Goal: Transaction & Acquisition: Purchase product/service

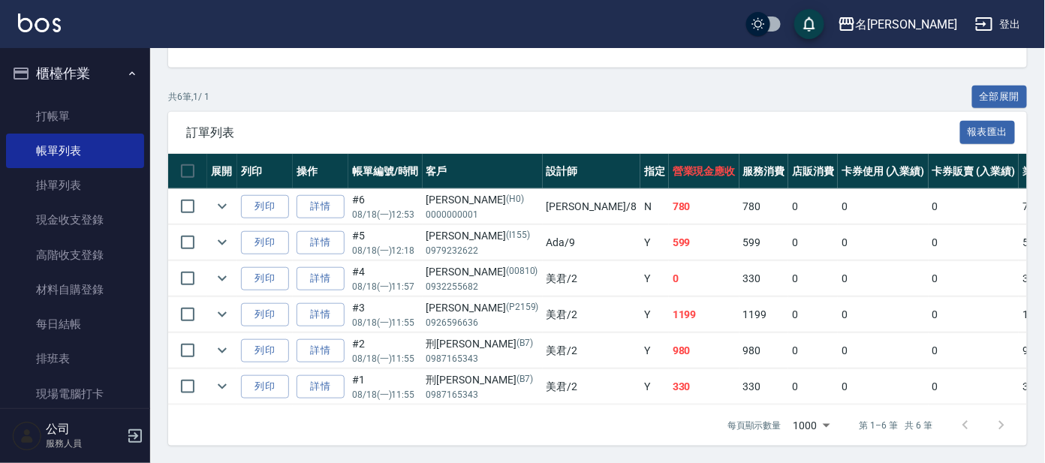
scroll to position [324, 0]
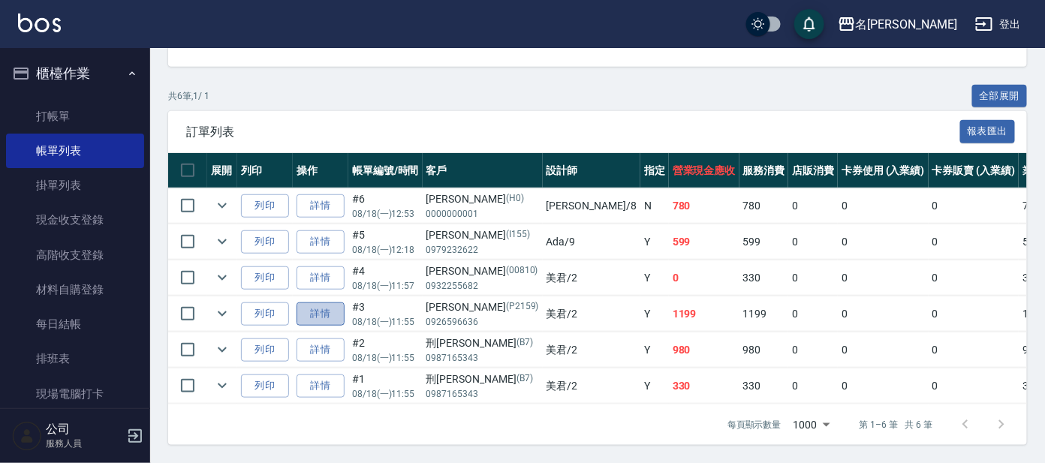
click at [309, 303] on link "詳情" at bounding box center [321, 314] width 48 height 23
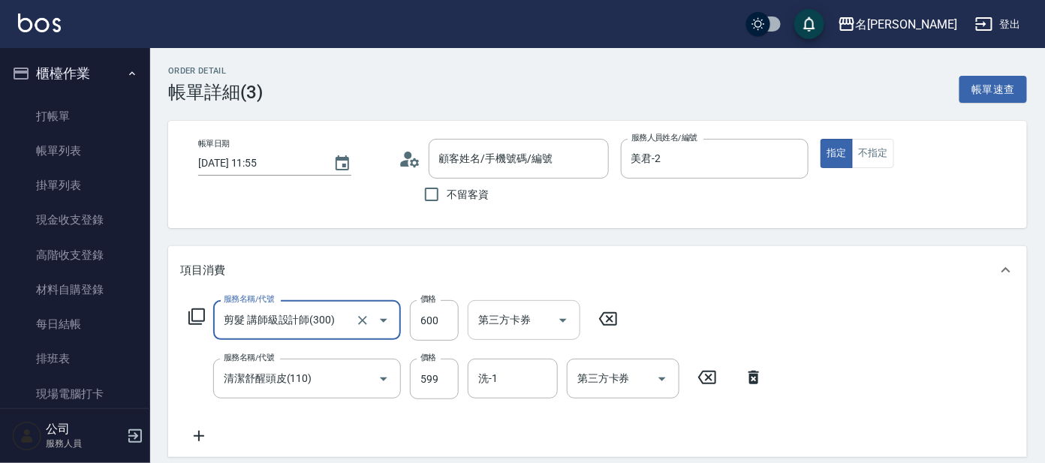
type input "[PERSON_NAME]/0926596636/P2159"
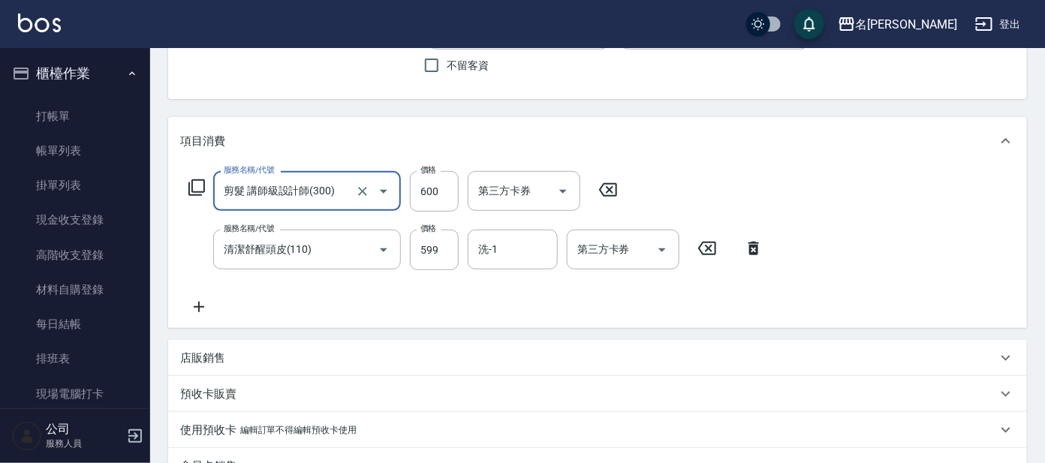
scroll to position [187, 0]
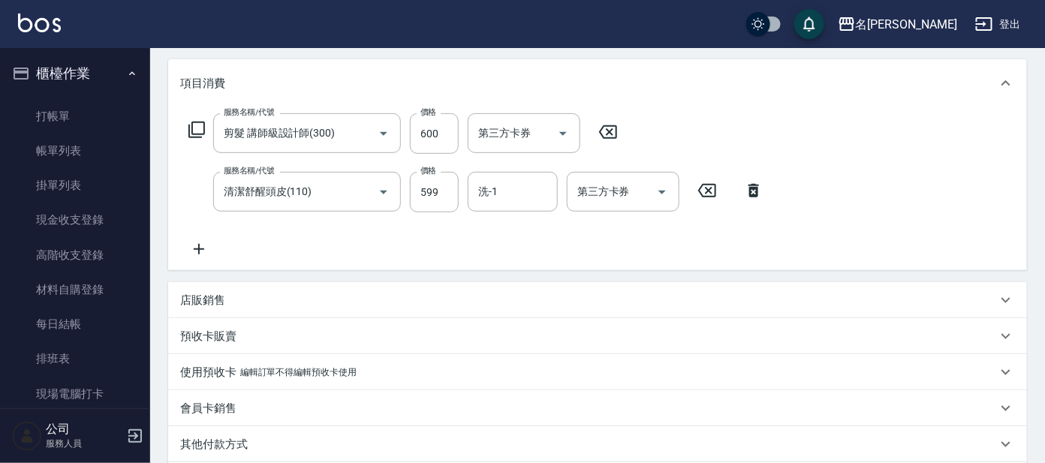
click at [206, 249] on icon at bounding box center [199, 249] width 38 height 18
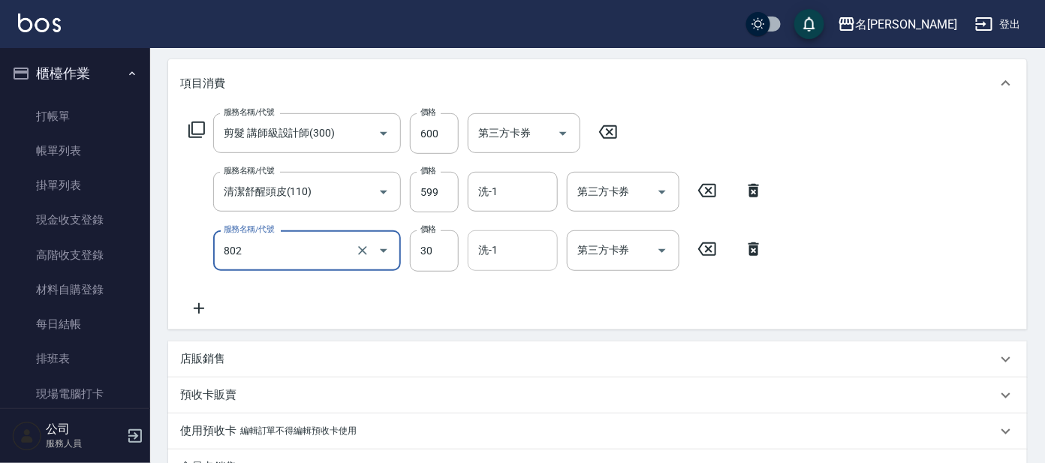
type input "潤絲(802)"
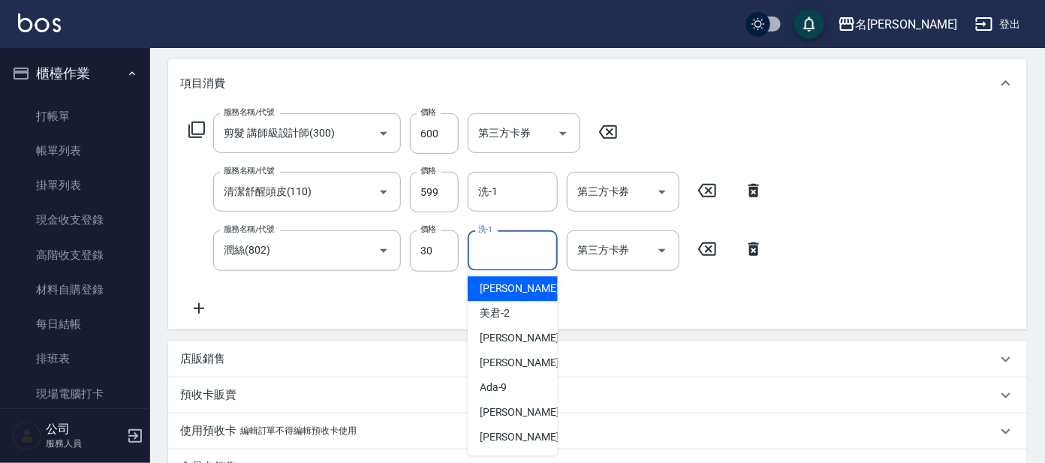
click at [521, 248] on input "洗-1" at bounding box center [513, 250] width 77 height 26
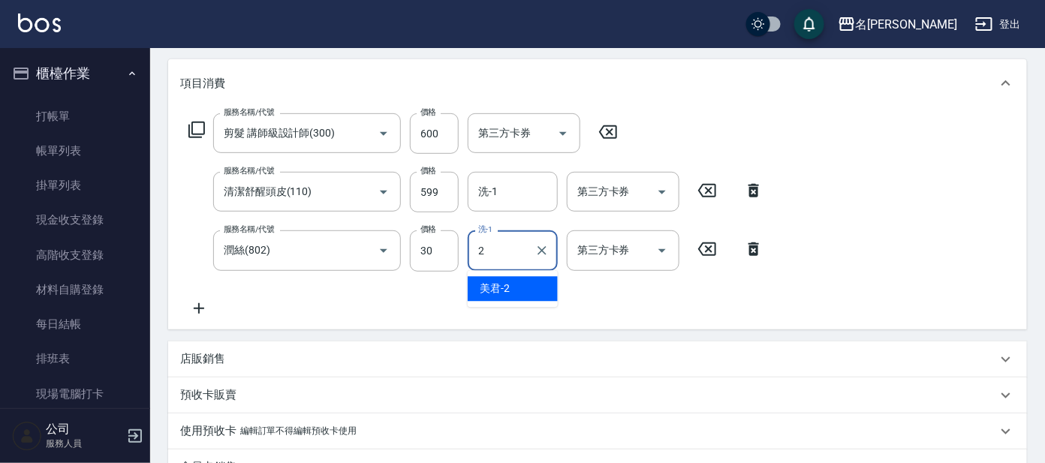
type input "美君-2"
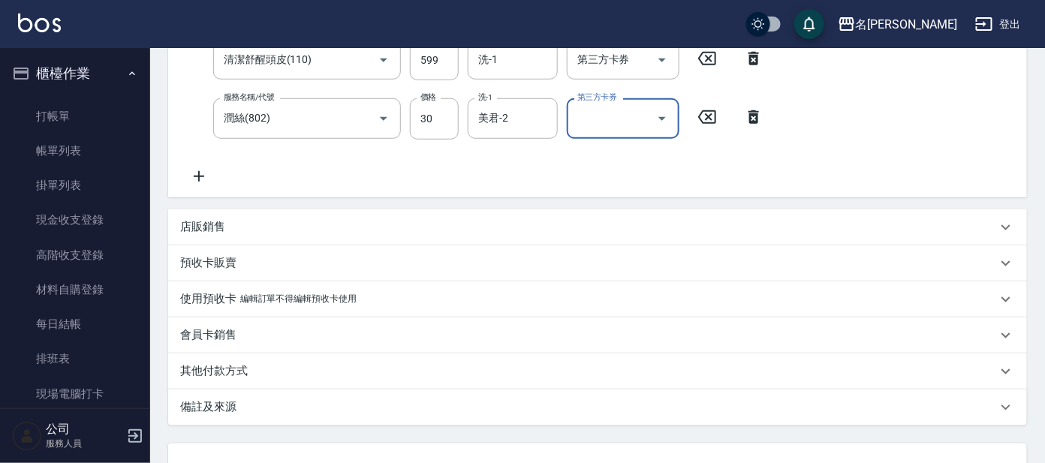
scroll to position [439, 0]
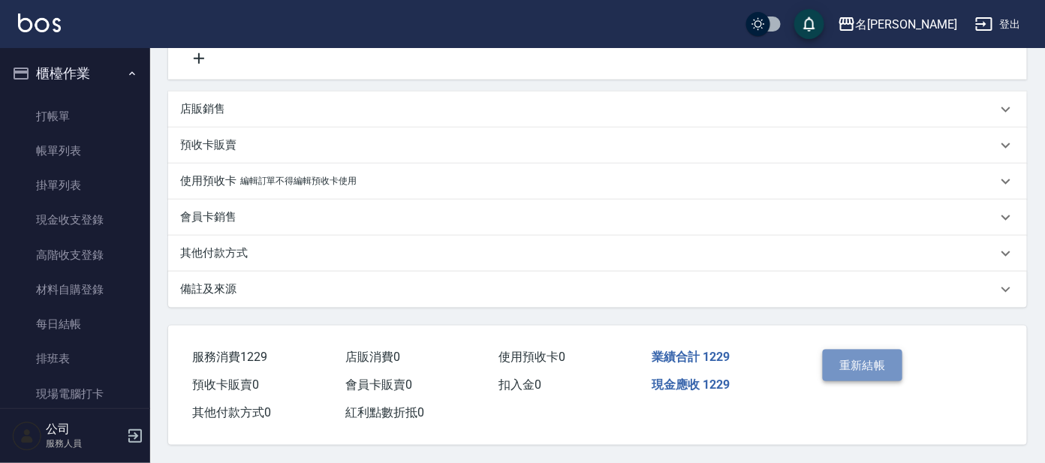
click at [892, 357] on button "重新結帳" at bounding box center [863, 366] width 80 height 32
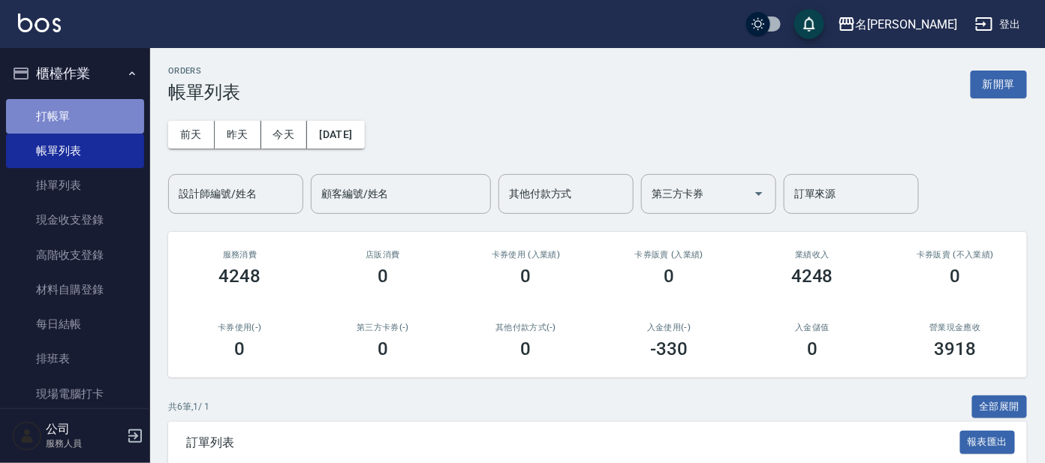
click at [97, 123] on link "打帳單" at bounding box center [75, 116] width 138 height 35
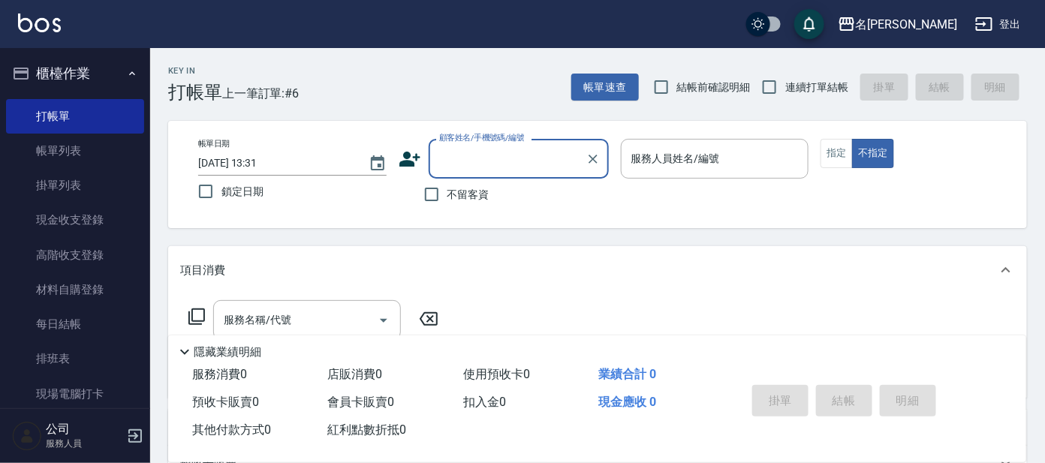
click at [486, 164] on input "顧客姓名/手機號碼/編號" at bounding box center [507, 159] width 144 height 26
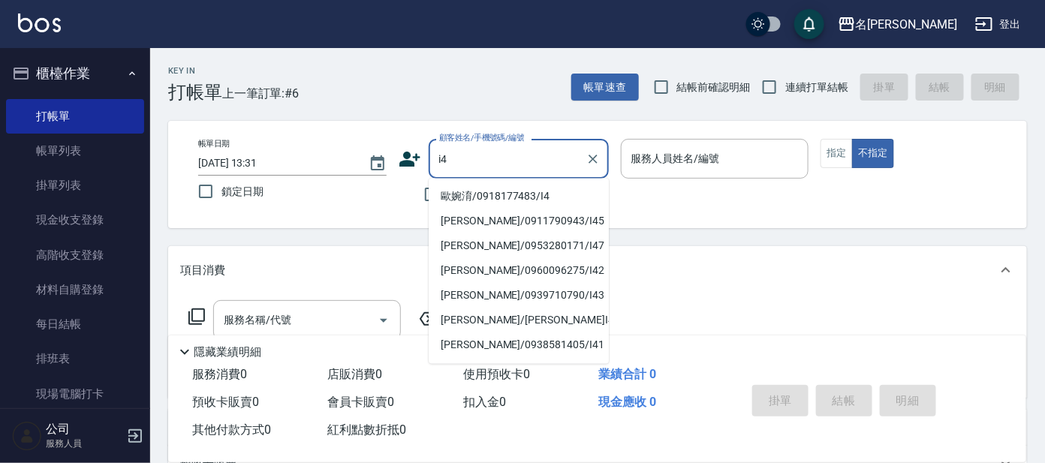
click at [505, 193] on li "歐婉淯/0918177483/I4" at bounding box center [519, 197] width 180 height 25
type input "歐婉淯/0918177483/I4"
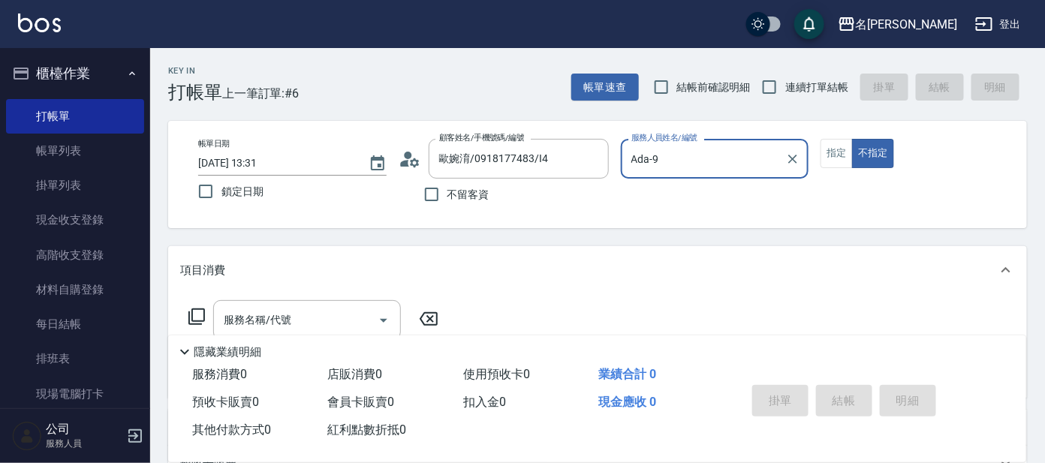
type input "Ada-9"
click at [366, 317] on input "服務名稱/代號" at bounding box center [296, 320] width 152 height 26
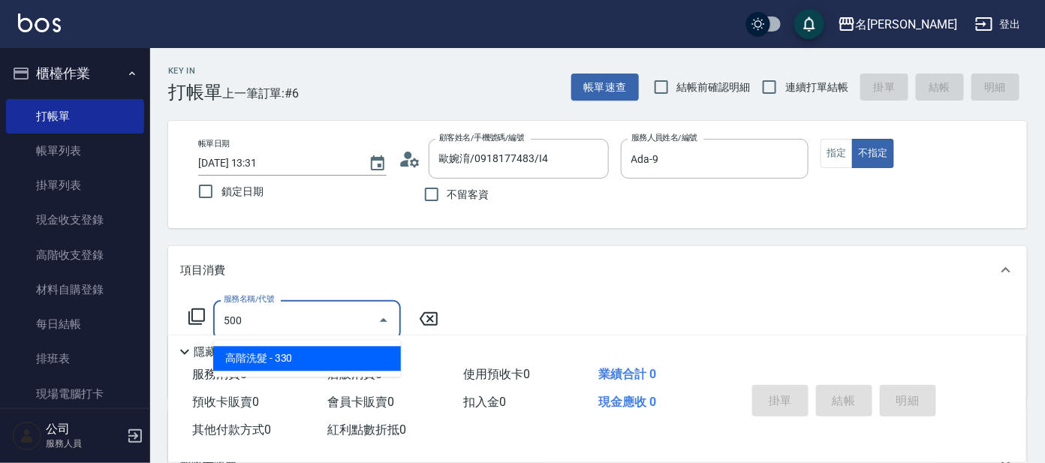
click at [370, 351] on span "高階洗髮 - 330" at bounding box center [307, 359] width 188 height 25
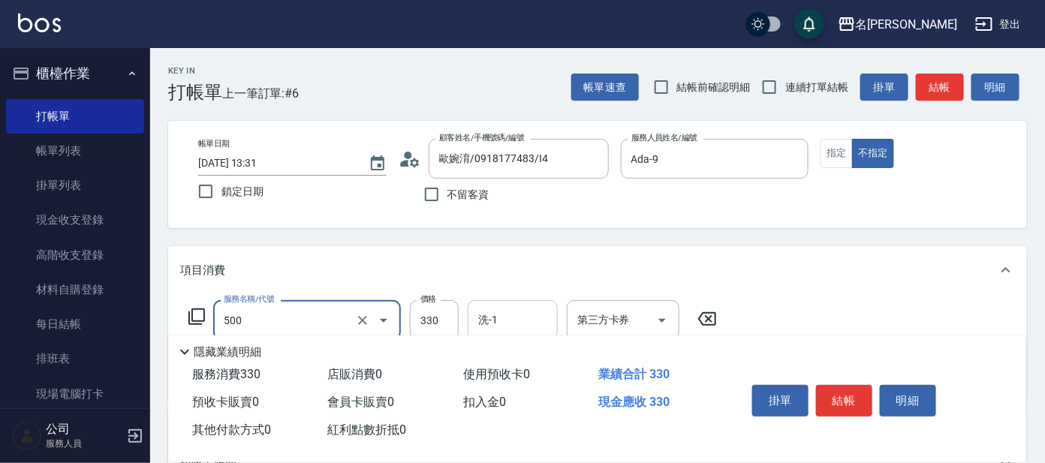
type input "高階洗髮(500)"
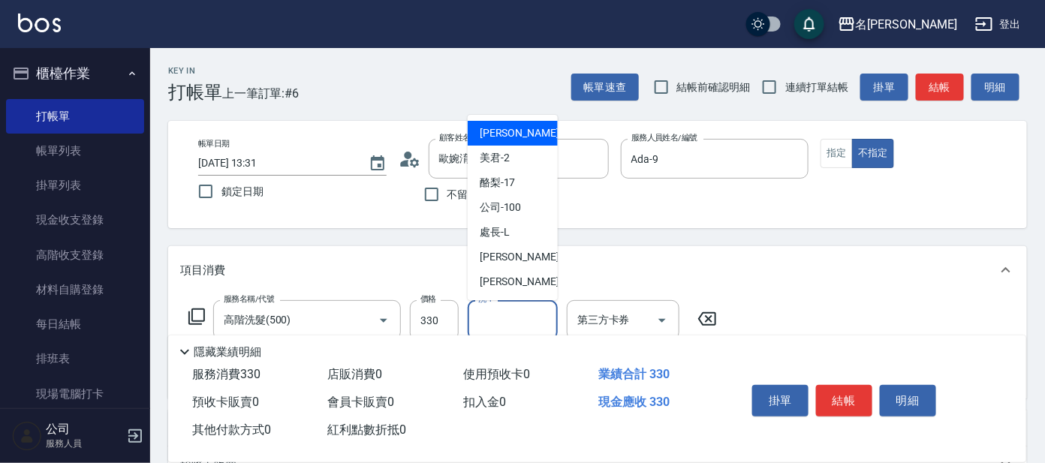
click at [493, 323] on input "洗-1" at bounding box center [513, 320] width 77 height 26
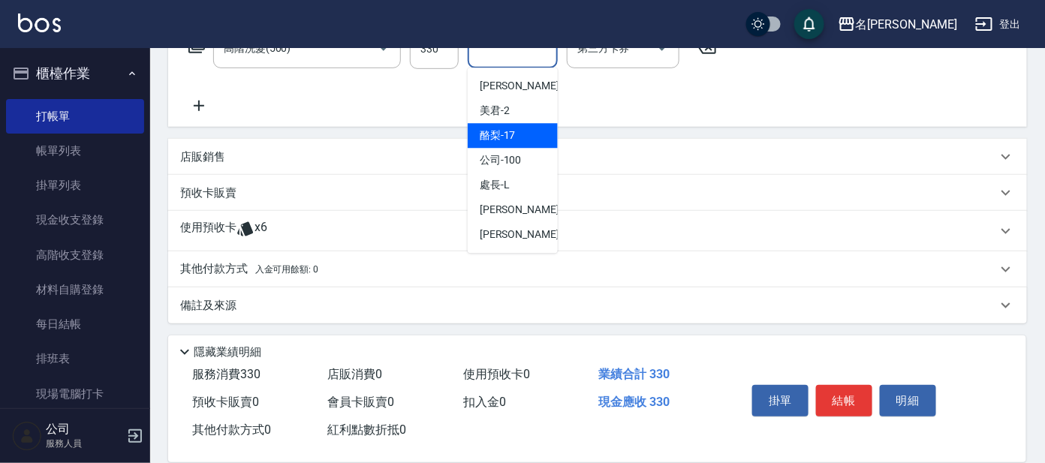
click at [519, 135] on div "酪梨 -17" at bounding box center [513, 135] width 90 height 25
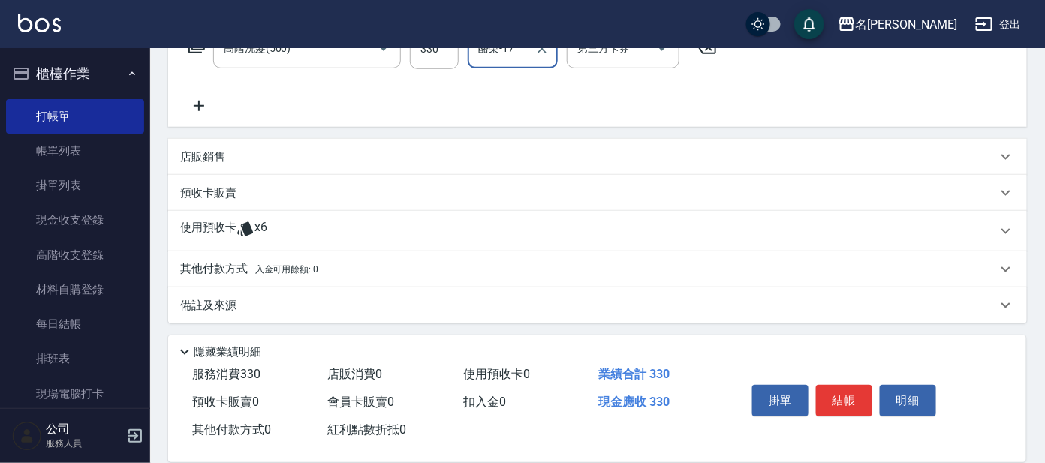
type input "酪梨-17"
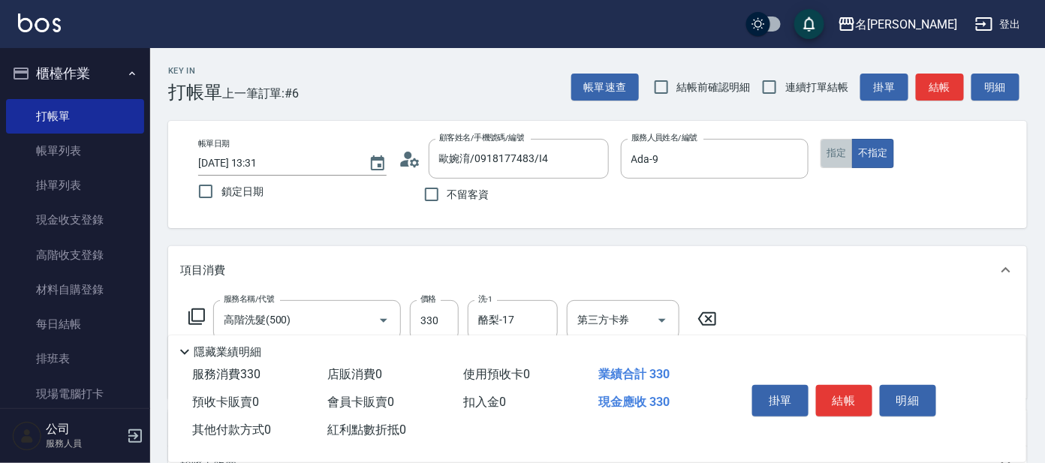
click at [826, 155] on button "指定" at bounding box center [837, 153] width 32 height 29
click at [845, 399] on button "結帳" at bounding box center [844, 401] width 56 height 32
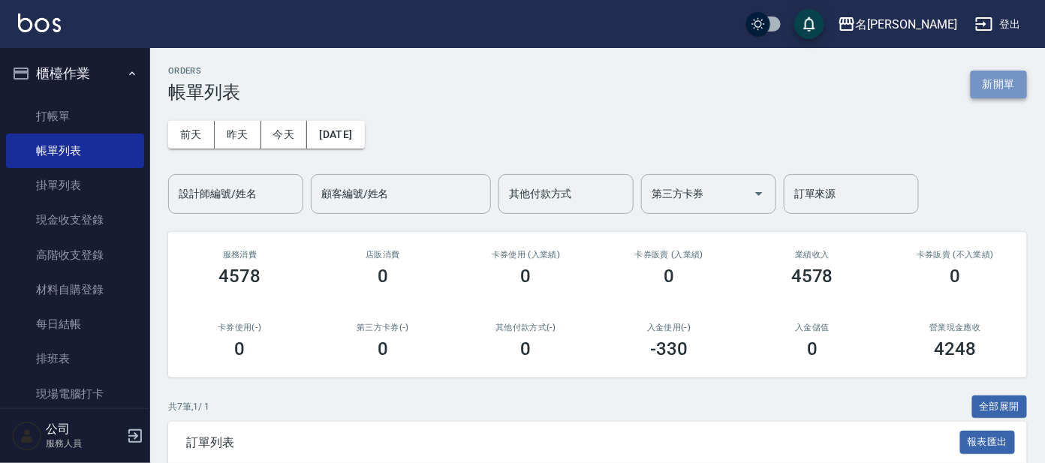
click at [989, 80] on button "新開單" at bounding box center [999, 85] width 56 height 28
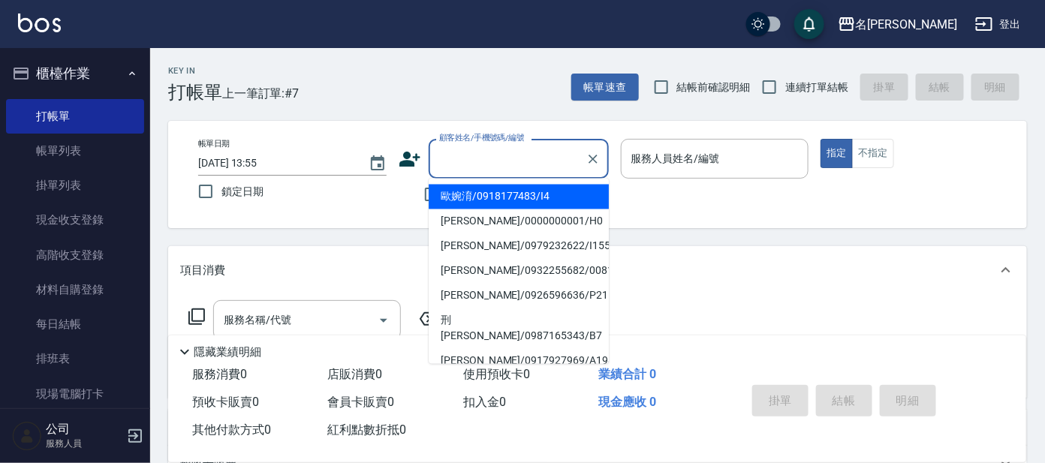
click at [495, 164] on input "顧客姓名/手機號碼/編號" at bounding box center [507, 159] width 144 height 26
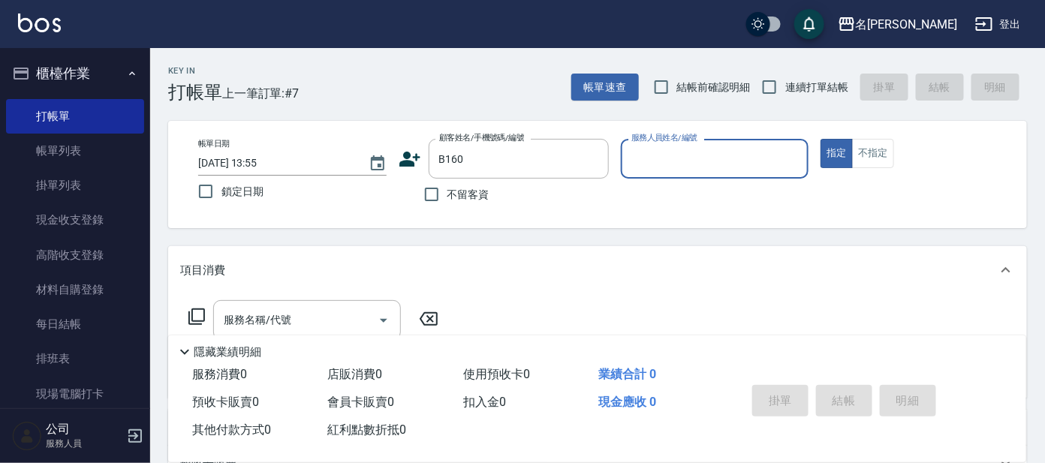
type input "[PERSON_NAME]/0975327828/B160"
type input "美君-2"
click at [344, 327] on input "服務名稱/代號" at bounding box center [296, 320] width 152 height 26
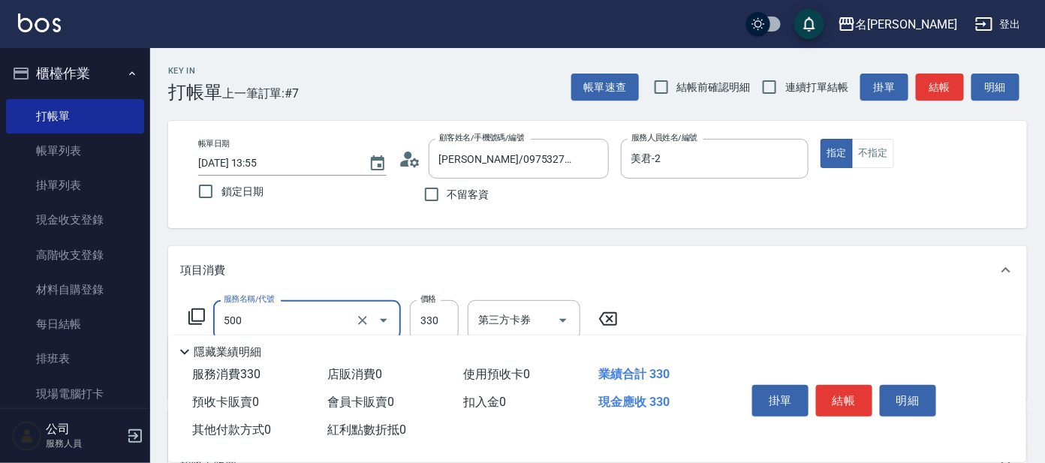
type input "高階洗髮(500)"
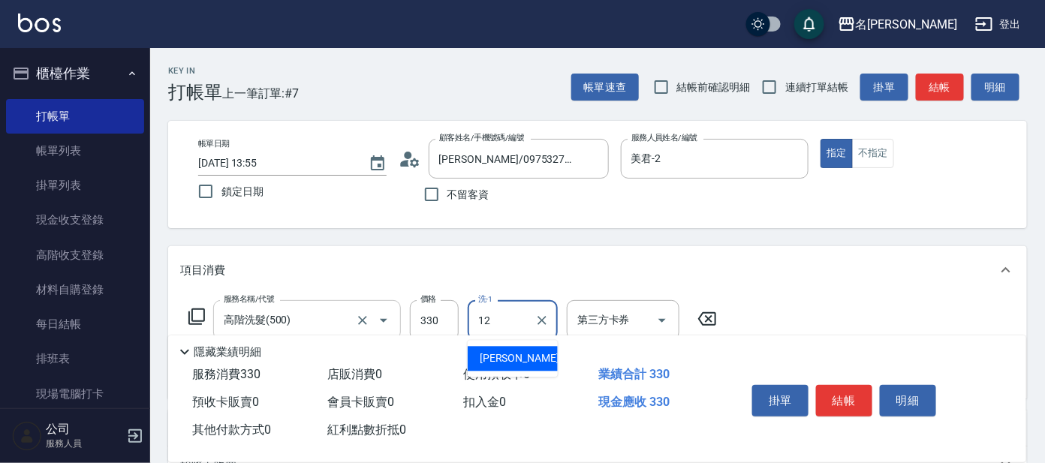
type input "云潔-12"
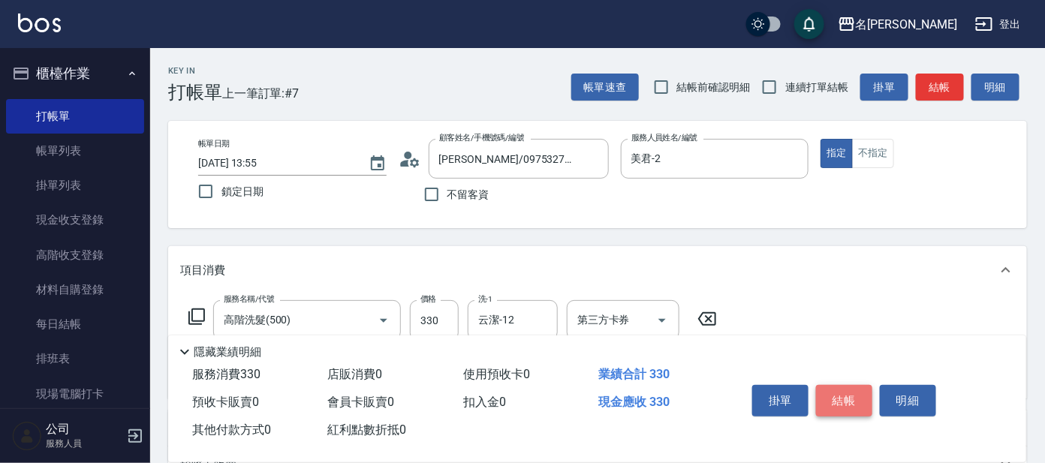
click at [834, 399] on button "結帳" at bounding box center [844, 401] width 56 height 32
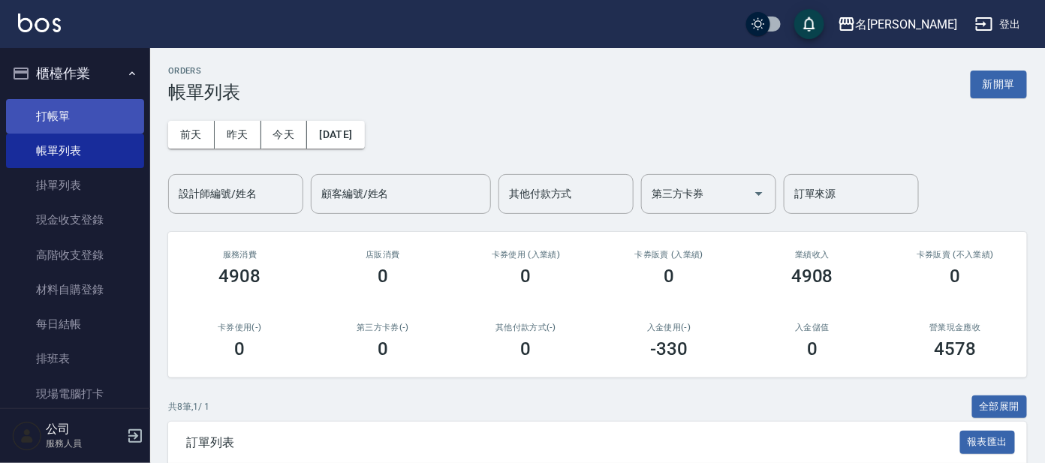
click at [71, 106] on link "打帳單" at bounding box center [75, 116] width 138 height 35
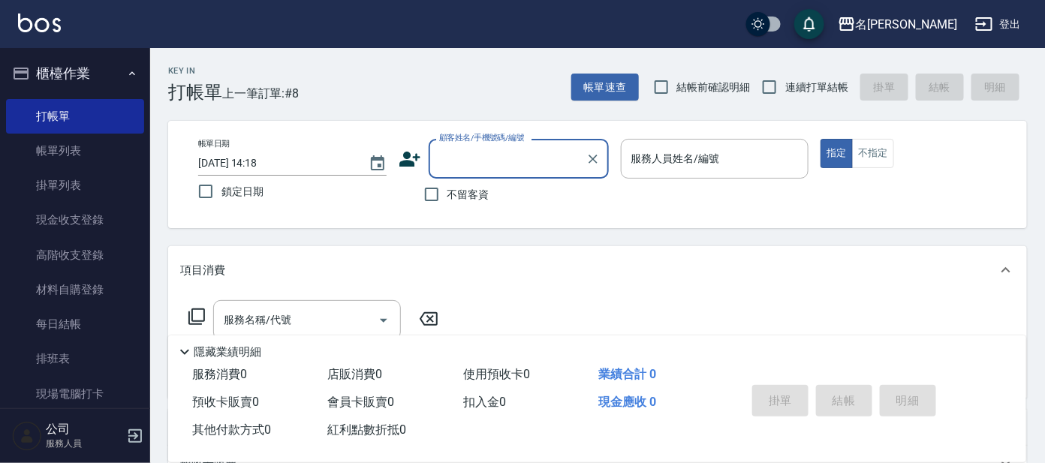
click at [511, 163] on input "顧客姓名/手機號碼/編號" at bounding box center [507, 159] width 144 height 26
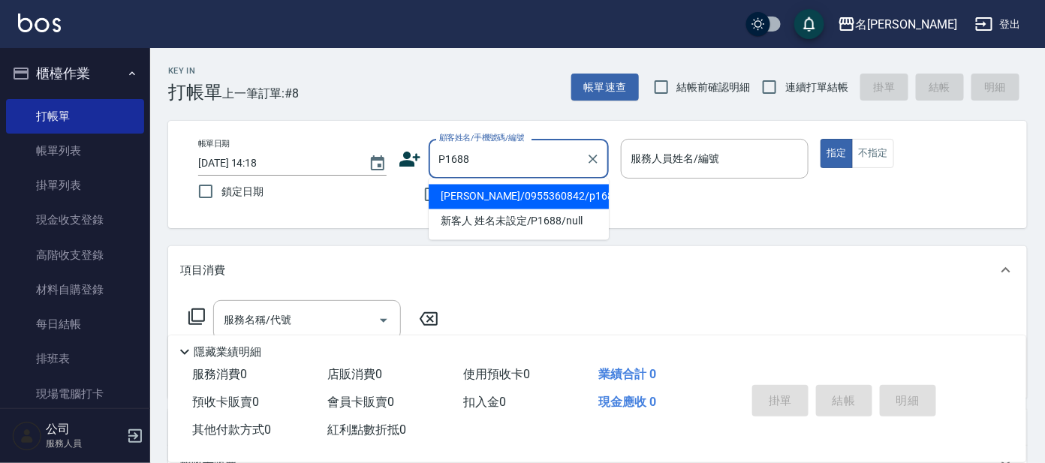
type input "[PERSON_NAME]/0955360842/p1688"
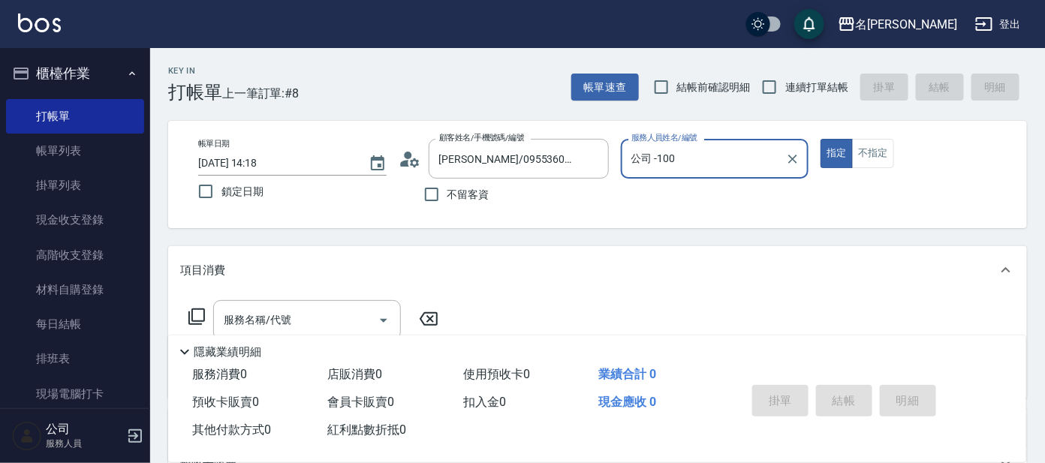
type input "公司 -100"
click at [554, 161] on input "新客人 姓名未設定/P1688/null" at bounding box center [507, 159] width 144 height 26
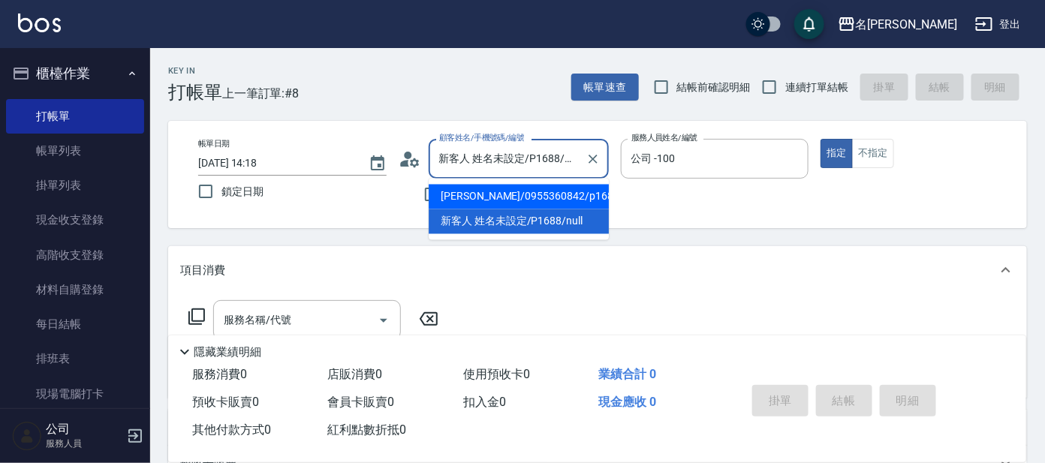
click at [547, 191] on li "[PERSON_NAME]/0955360842/p1688" at bounding box center [519, 197] width 180 height 25
type input "[PERSON_NAME]/0955360842/p1688"
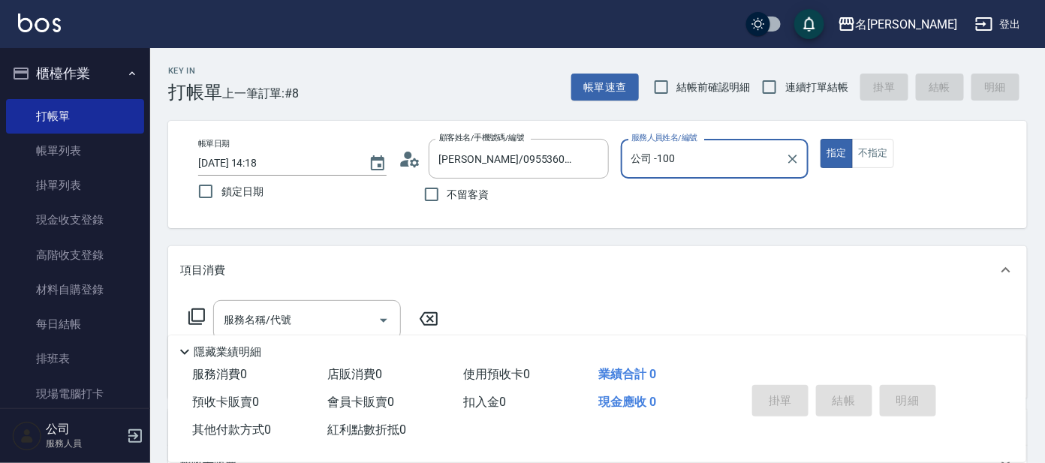
drag, startPoint x: 788, startPoint y: 159, endPoint x: 776, endPoint y: 164, distance: 12.1
click at [785, 161] on icon "Clear" at bounding box center [792, 159] width 15 height 15
click at [735, 170] on input "服務人員姓名/編號" at bounding box center [715, 159] width 175 height 26
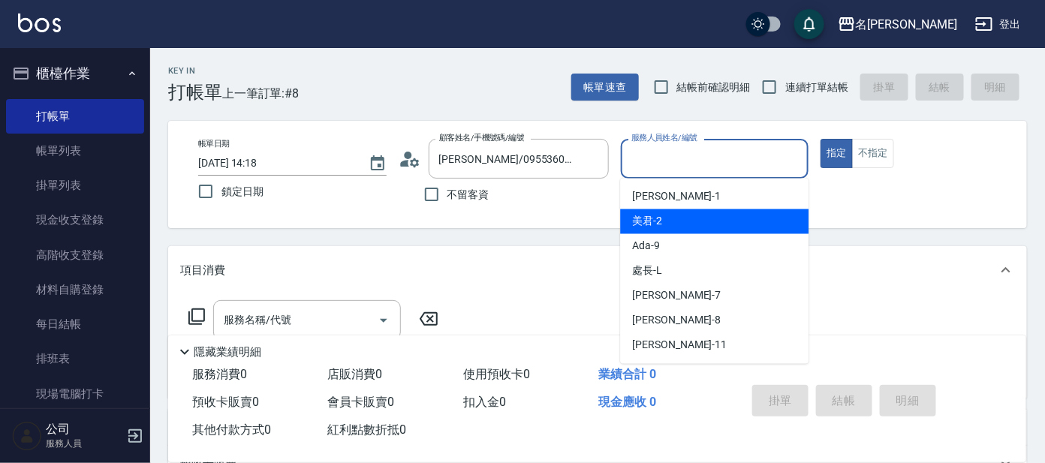
drag, startPoint x: 730, startPoint y: 219, endPoint x: 709, endPoint y: 218, distance: 21.0
click at [729, 220] on div "美君 -2" at bounding box center [714, 221] width 188 height 25
type input "美君-2"
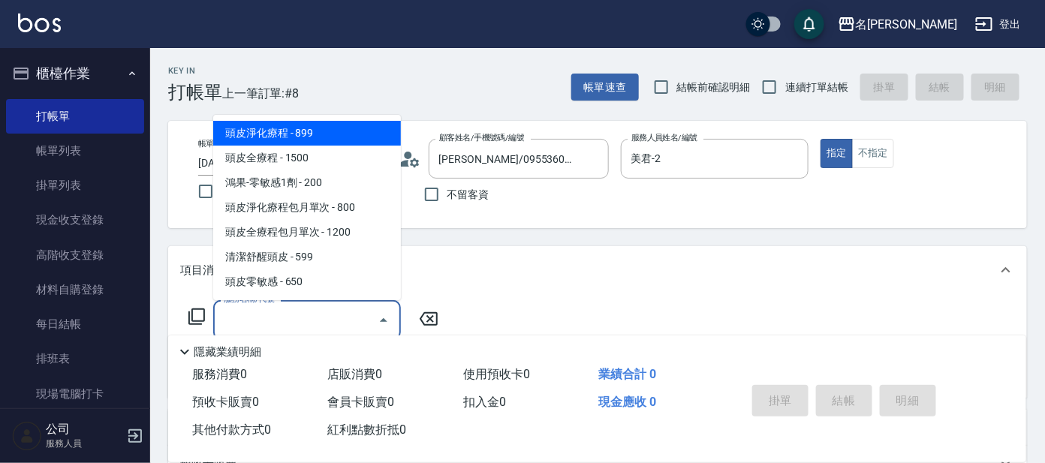
click at [299, 315] on input "服務名稱/代號" at bounding box center [296, 320] width 152 height 26
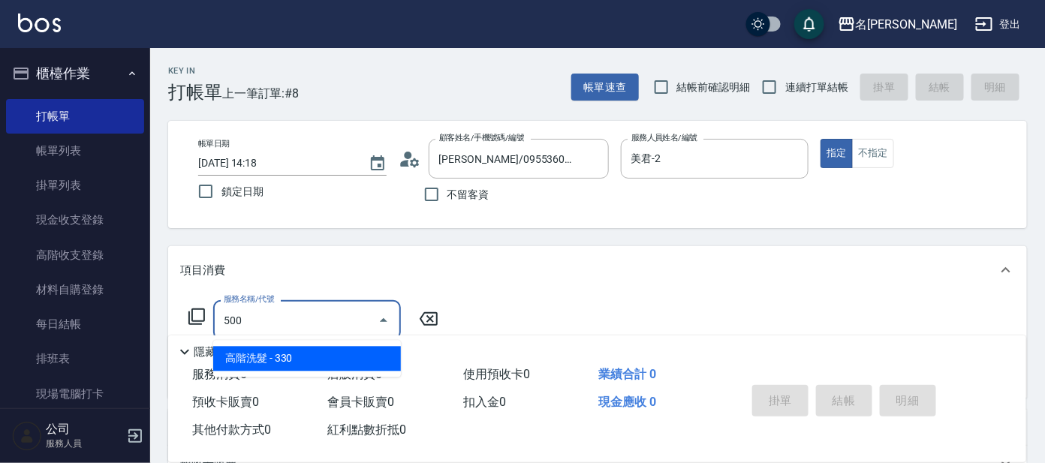
type input "高階洗髮(500)"
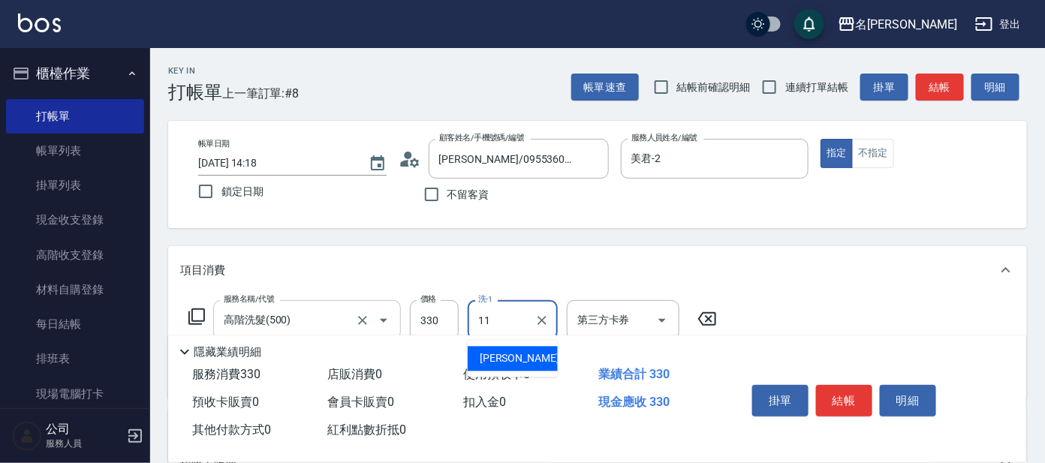
type input "[PERSON_NAME]-11"
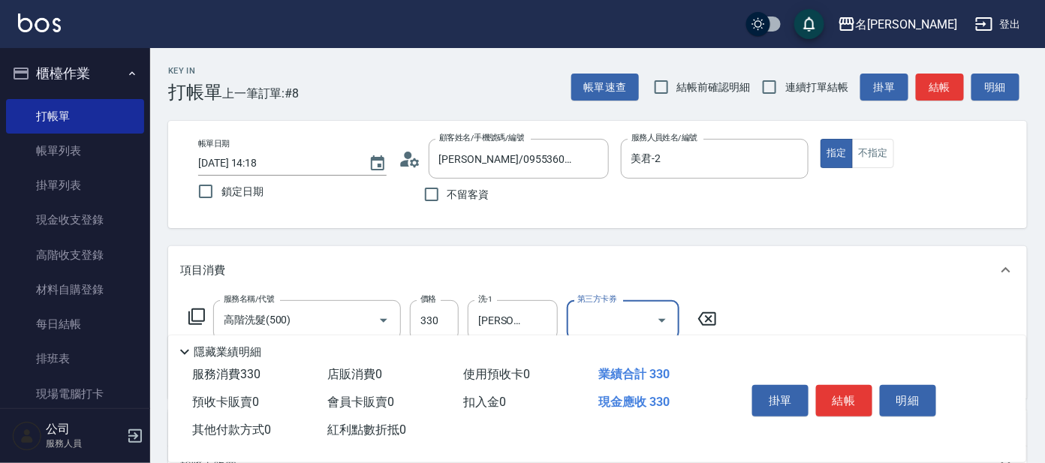
click at [856, 379] on div "掛單 結帳 明細" at bounding box center [844, 402] width 196 height 47
click at [849, 390] on button "結帳" at bounding box center [844, 401] width 56 height 32
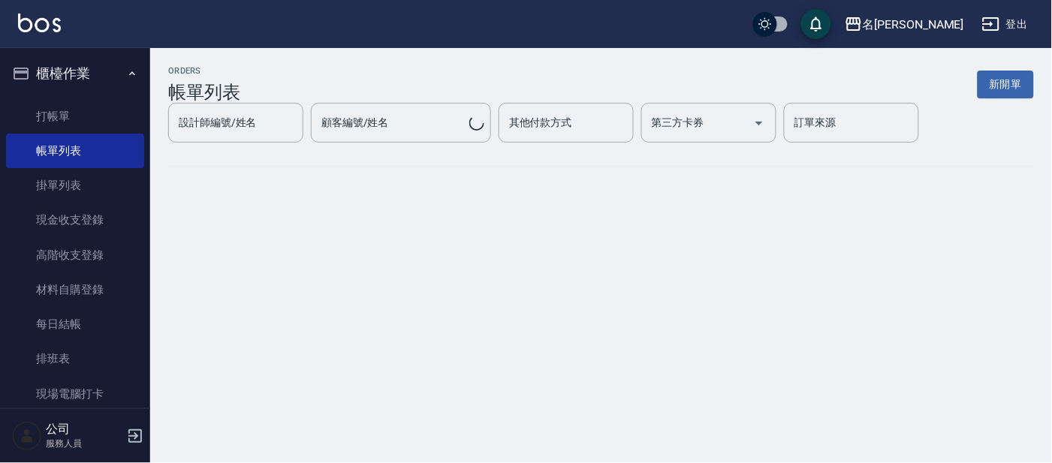
drag, startPoint x: 124, startPoint y: 71, endPoint x: 113, endPoint y: 73, distance: 11.5
click at [126, 71] on icon "button" at bounding box center [132, 74] width 12 height 12
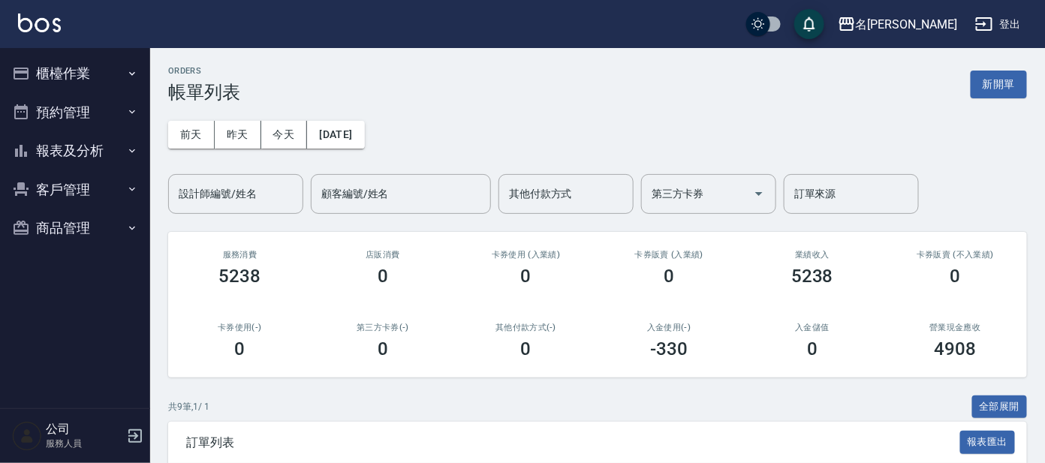
click at [94, 151] on button "報表及分析" at bounding box center [75, 150] width 138 height 39
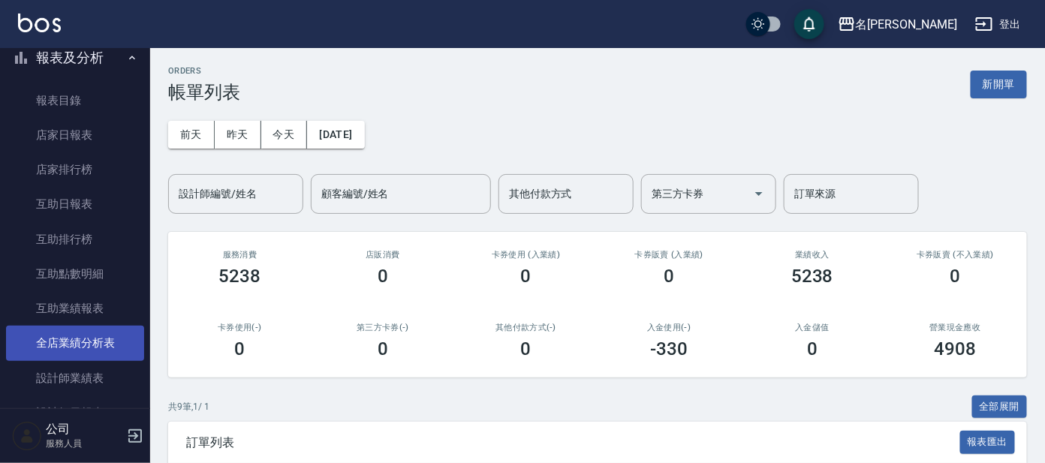
scroll to position [375, 0]
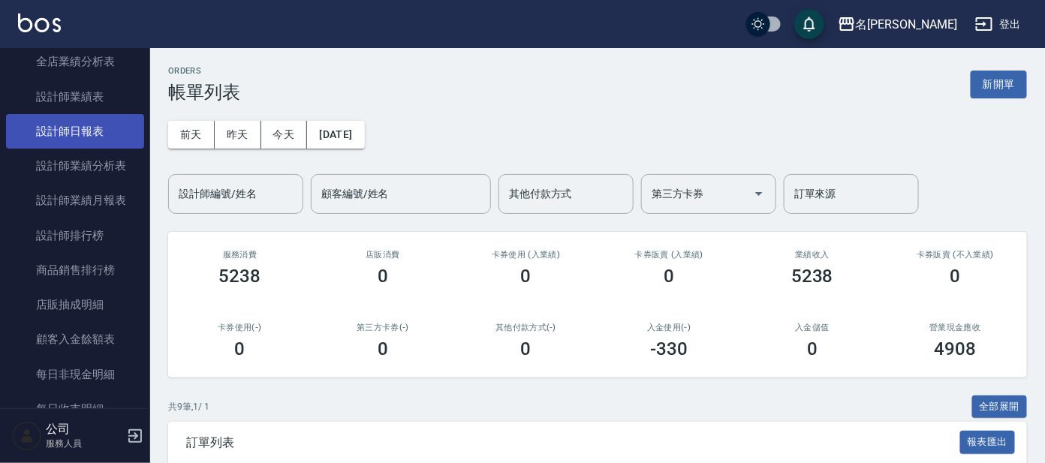
click at [98, 124] on link "設計師日報表" at bounding box center [75, 131] width 138 height 35
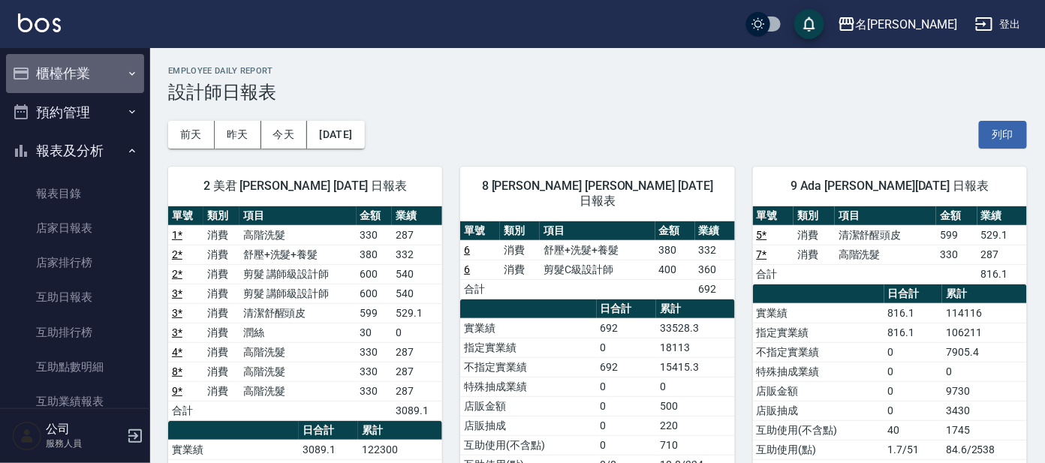
click at [84, 65] on button "櫃檯作業" at bounding box center [75, 73] width 138 height 39
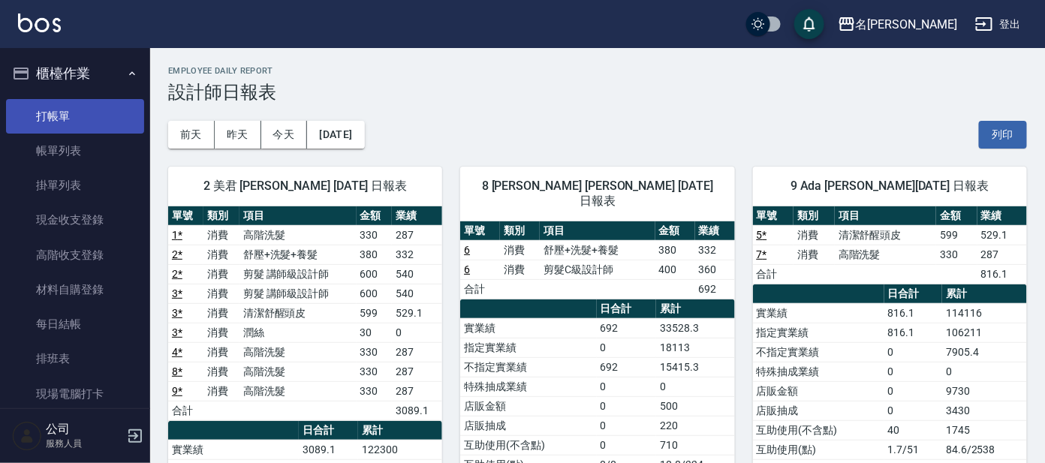
click at [65, 118] on link "打帳單" at bounding box center [75, 116] width 138 height 35
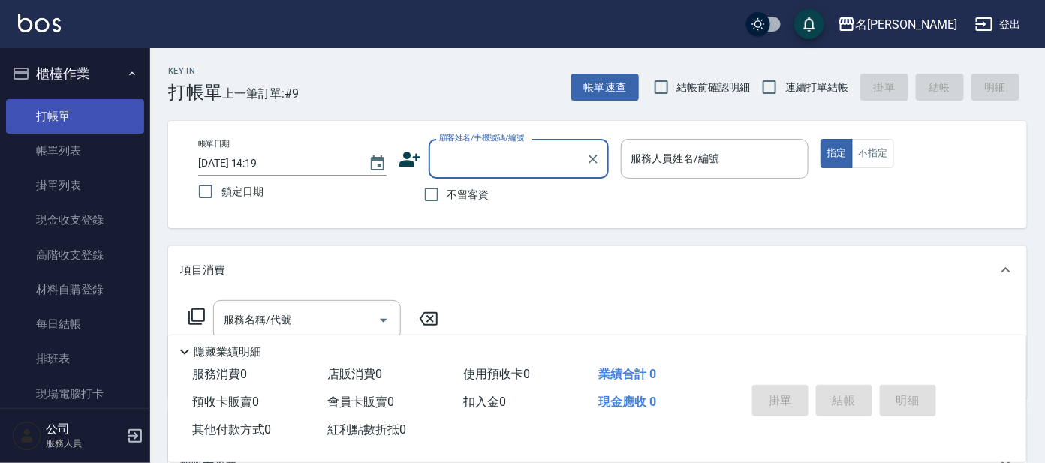
click at [65, 118] on link "打帳單" at bounding box center [75, 116] width 138 height 35
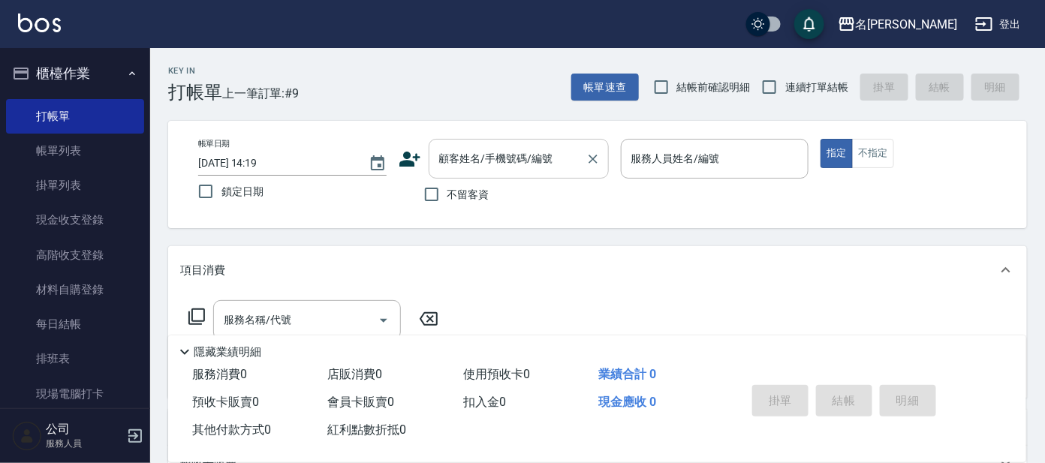
click at [546, 159] on input "顧客姓名/手機號碼/編號" at bounding box center [507, 159] width 144 height 26
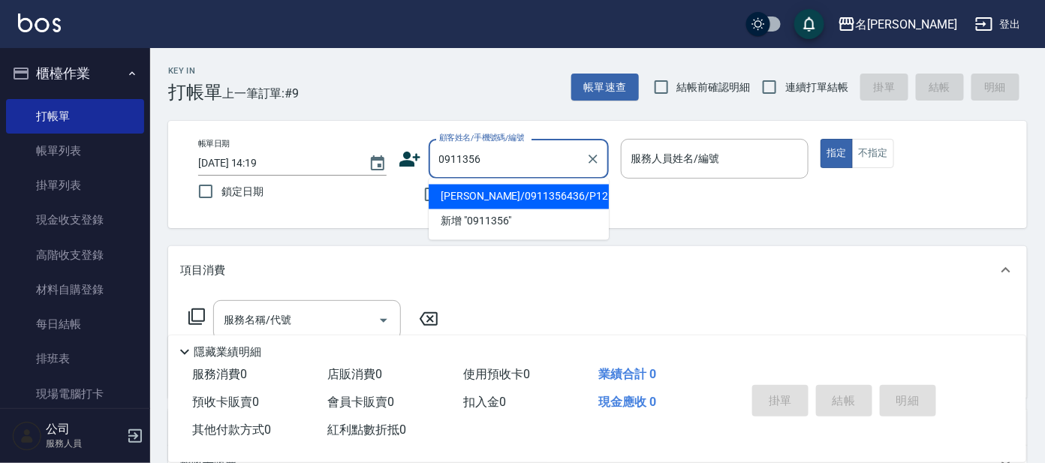
click at [518, 200] on li "[PERSON_NAME]/0911356436/P1259" at bounding box center [519, 197] width 180 height 25
type input "[PERSON_NAME]/0911356436/P1259"
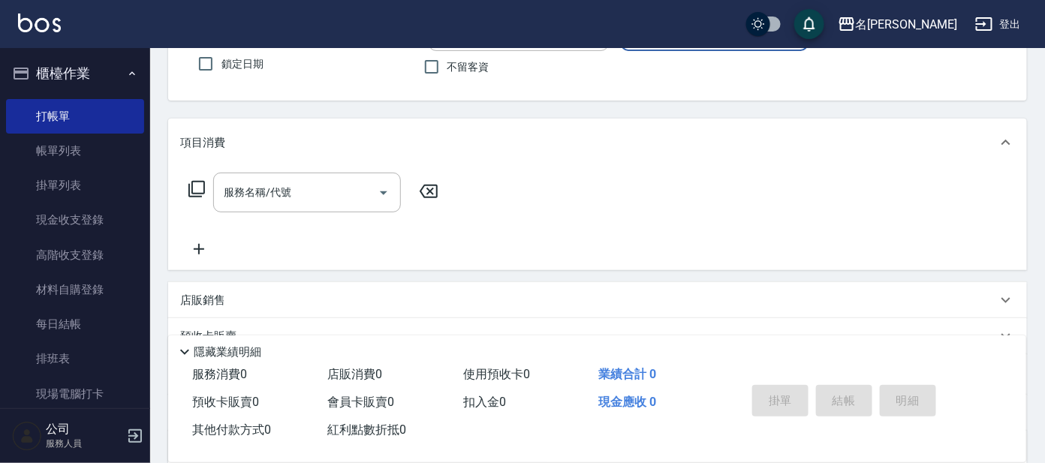
scroll to position [271, 0]
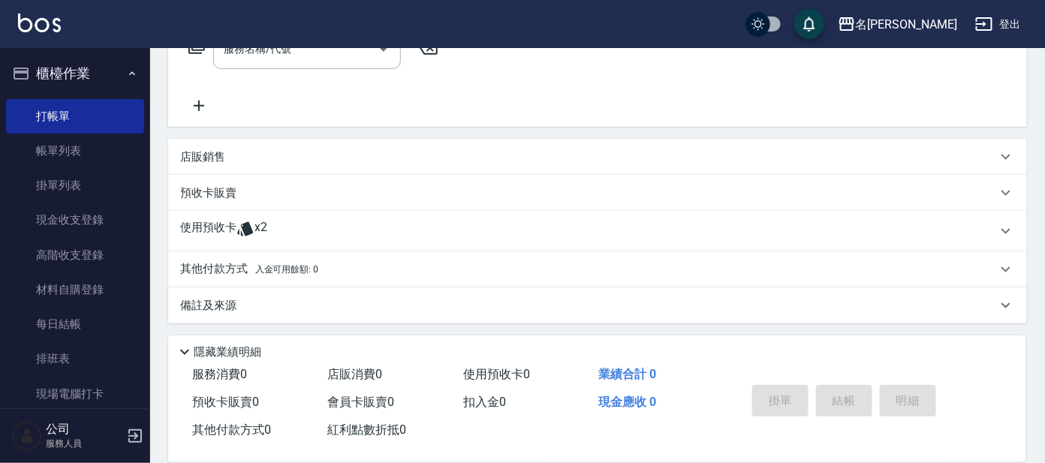
click at [312, 235] on div "使用預收卡 x2" at bounding box center [588, 231] width 817 height 23
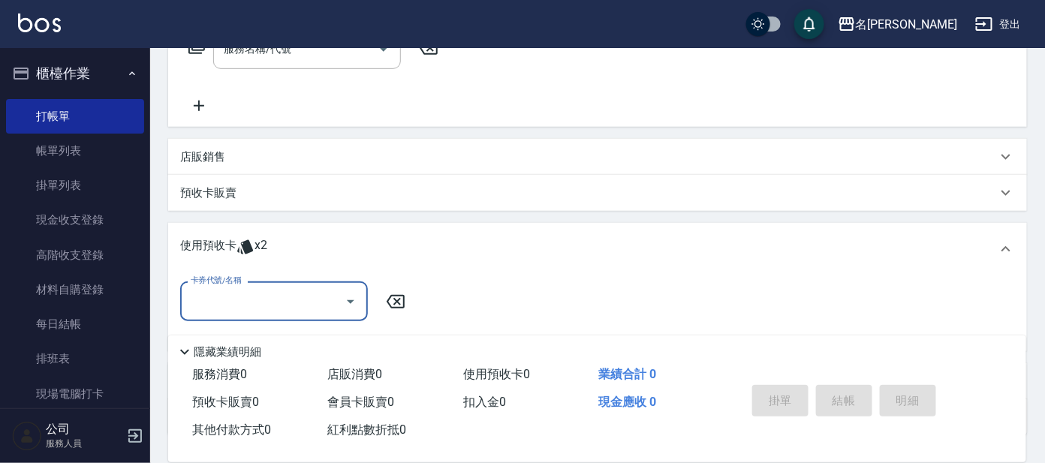
scroll to position [0, 0]
click at [292, 303] on input "卡券代號/名稱" at bounding box center [263, 301] width 152 height 26
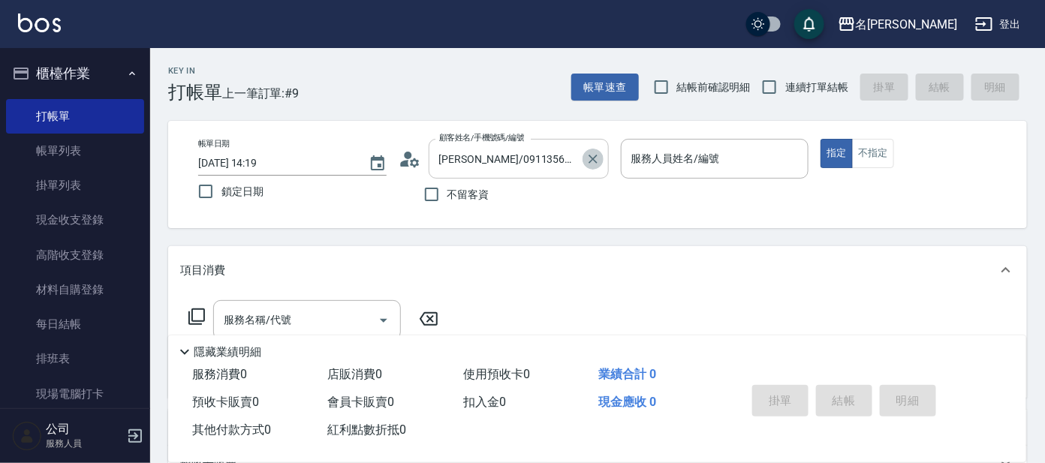
drag, startPoint x: 592, startPoint y: 161, endPoint x: 589, endPoint y: 153, distance: 8.4
click at [589, 154] on icon "Clear" at bounding box center [593, 159] width 15 height 15
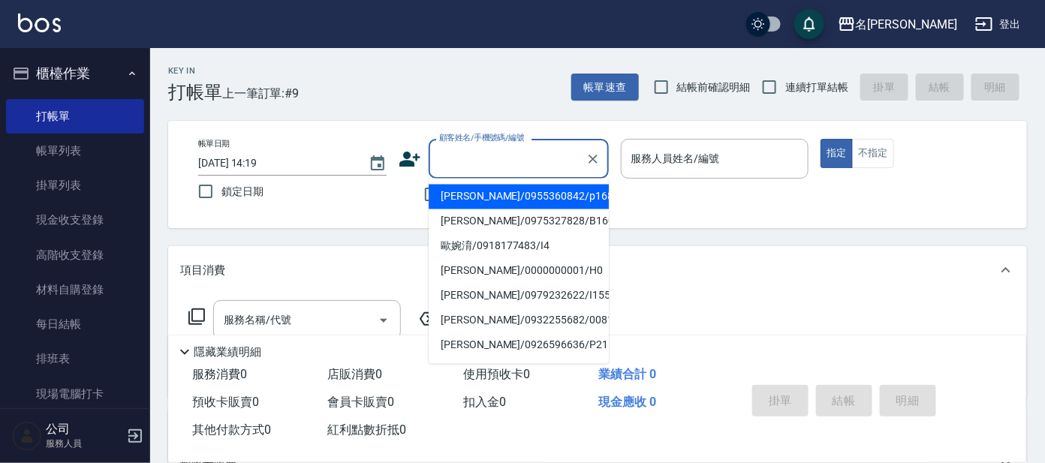
click at [518, 165] on input "顧客姓名/手機號碼/編號" at bounding box center [507, 159] width 144 height 26
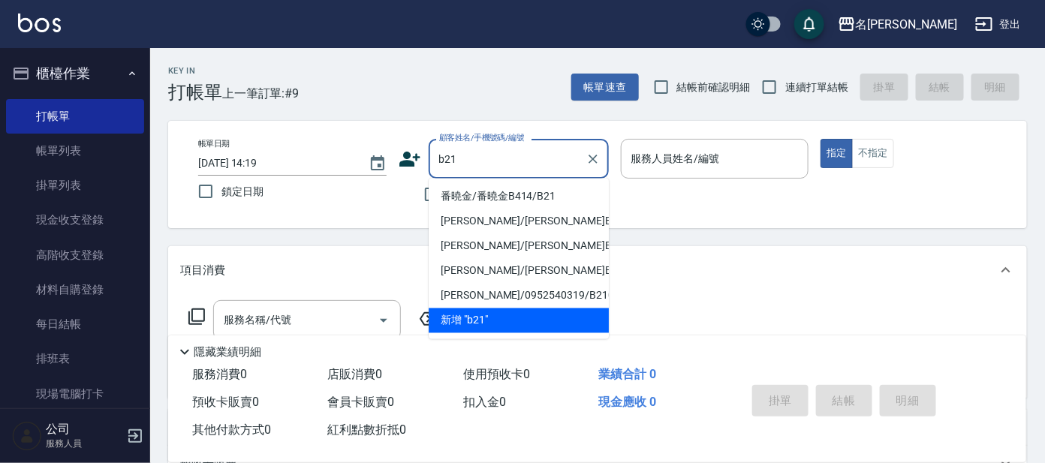
click at [518, 191] on li "番曉金/番曉金B414/B21" at bounding box center [519, 197] width 180 height 25
type input "番曉金/番曉金B414/B21"
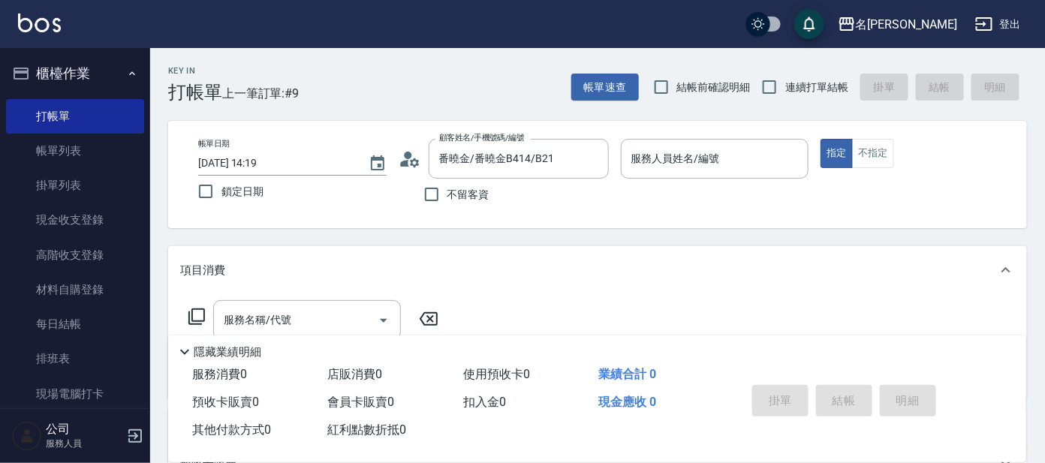
scroll to position [336, 0]
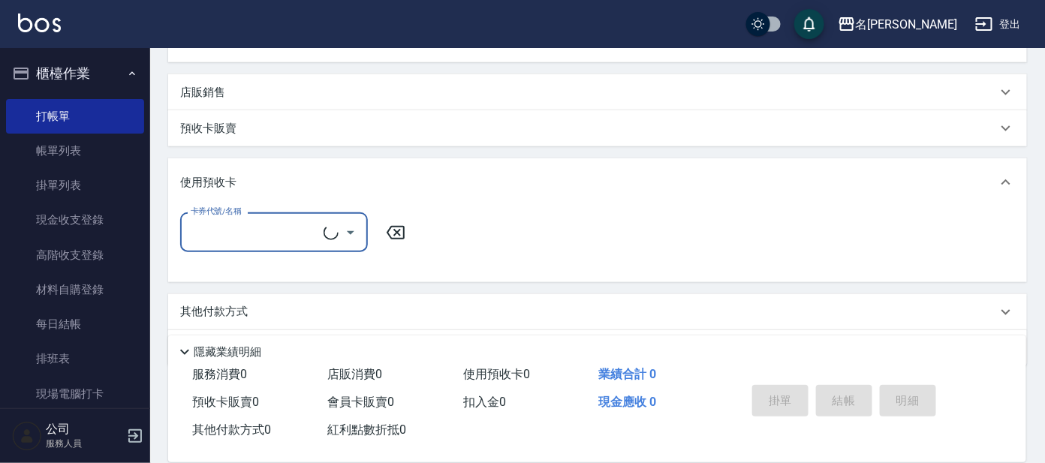
type input "美君-2"
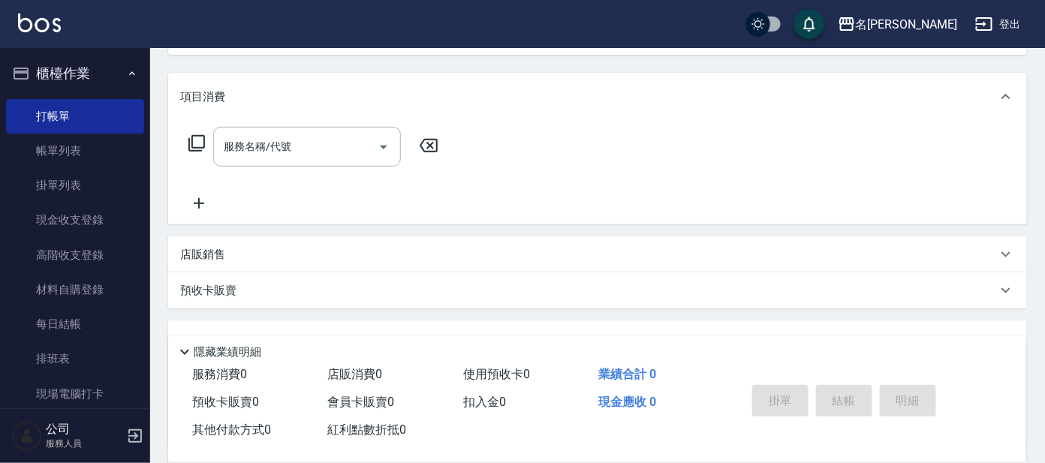
scroll to position [0, 0]
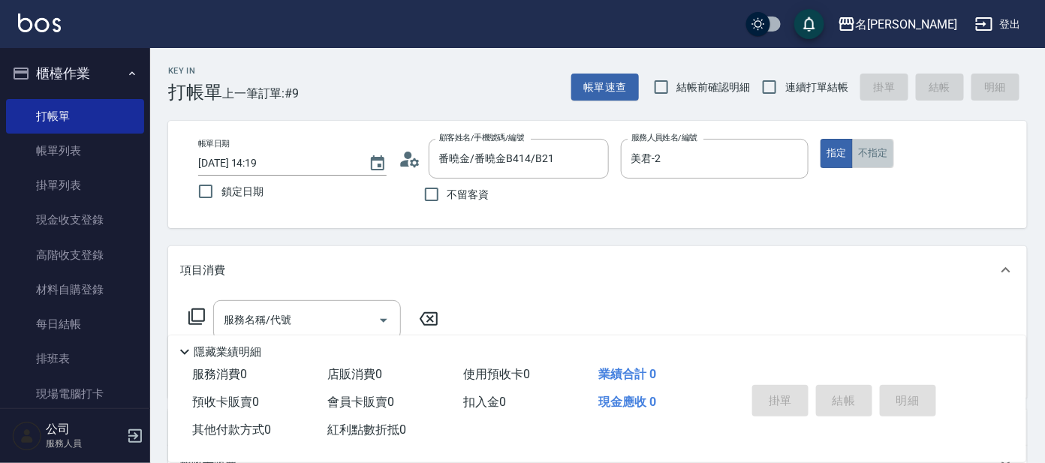
click at [860, 148] on button "不指定" at bounding box center [873, 153] width 42 height 29
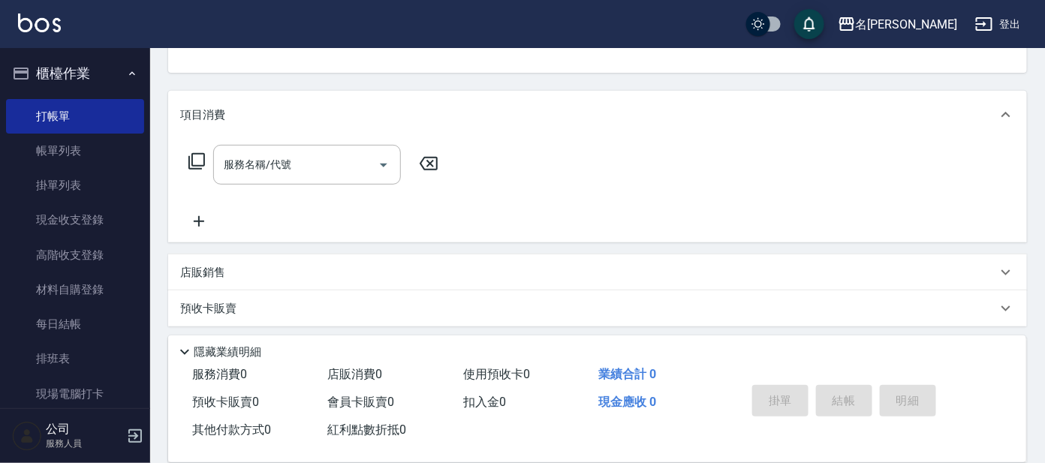
scroll to position [187, 0]
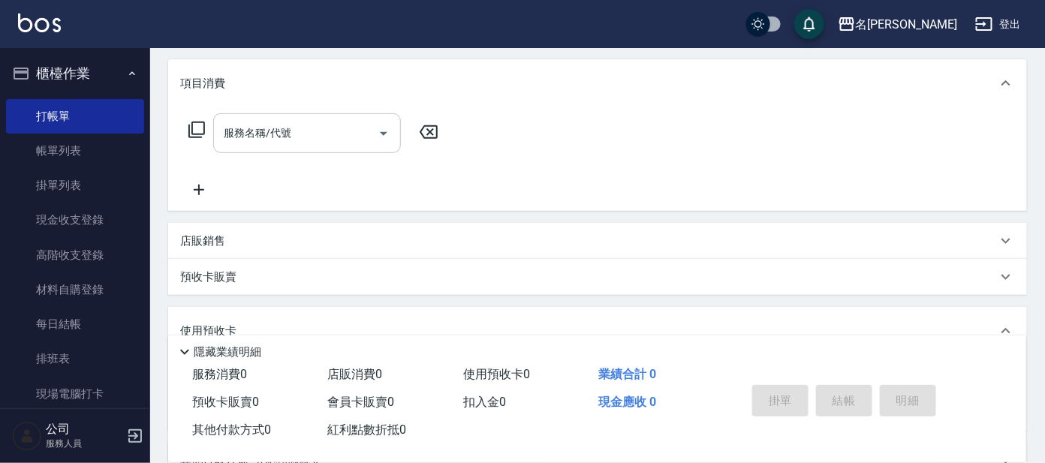
click at [289, 142] on input "服務名稱/代號" at bounding box center [296, 133] width 152 height 26
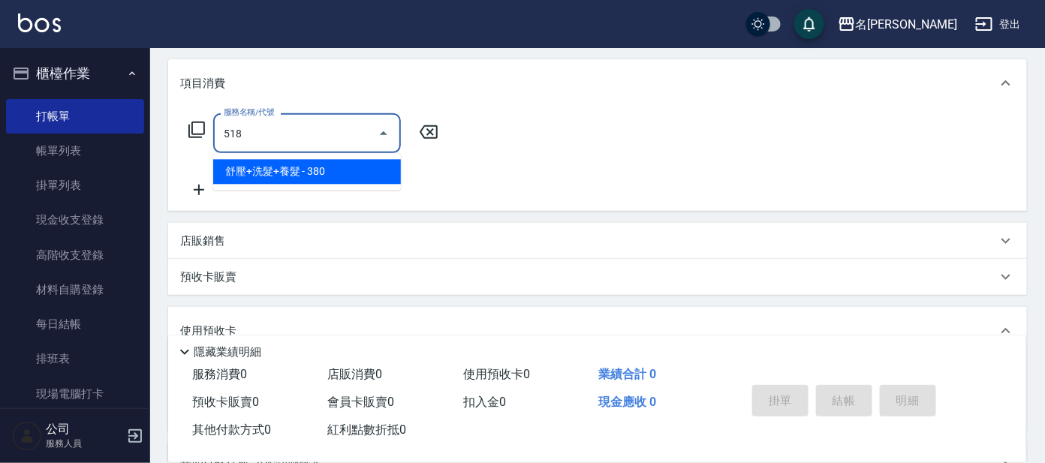
click at [366, 168] on span "舒壓+洗髮+養髮 - 380" at bounding box center [307, 172] width 188 height 25
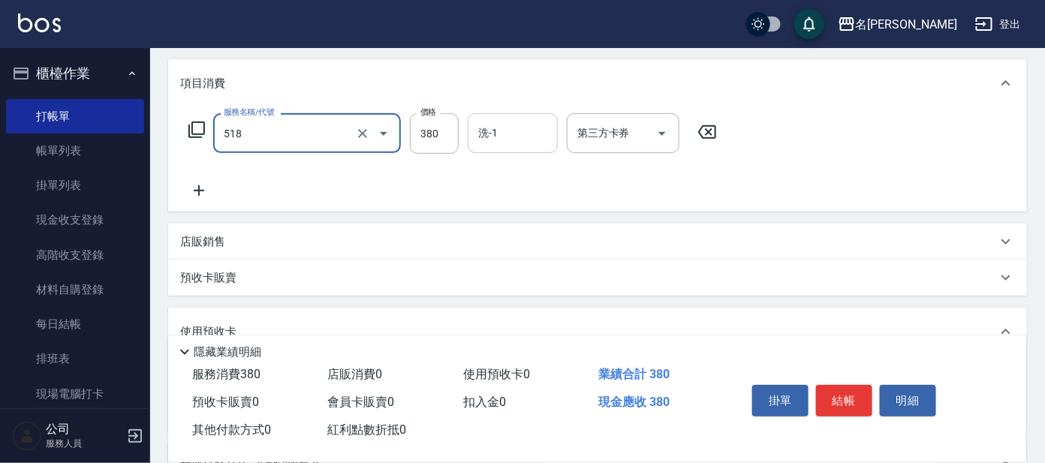
type input "舒壓+洗髮+養髮(518)"
click at [487, 128] on input "洗-1" at bounding box center [513, 133] width 77 height 26
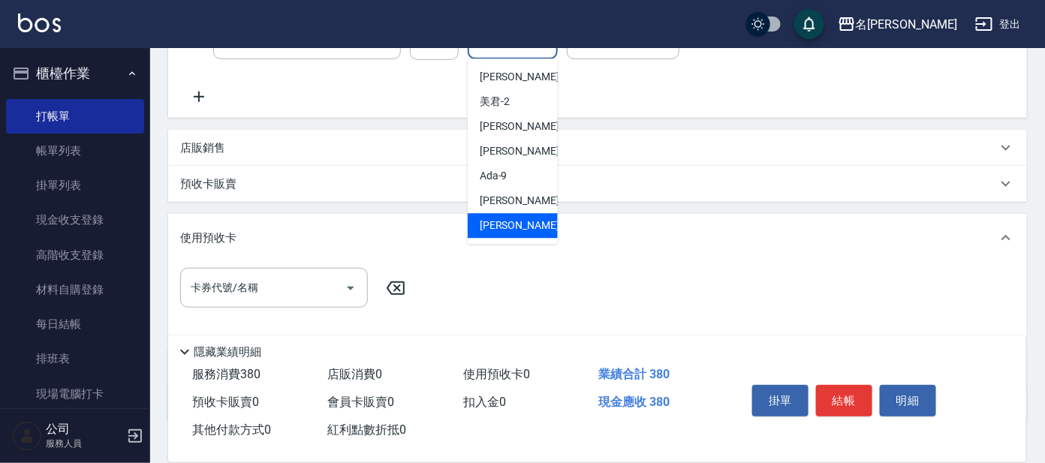
scroll to position [74, 0]
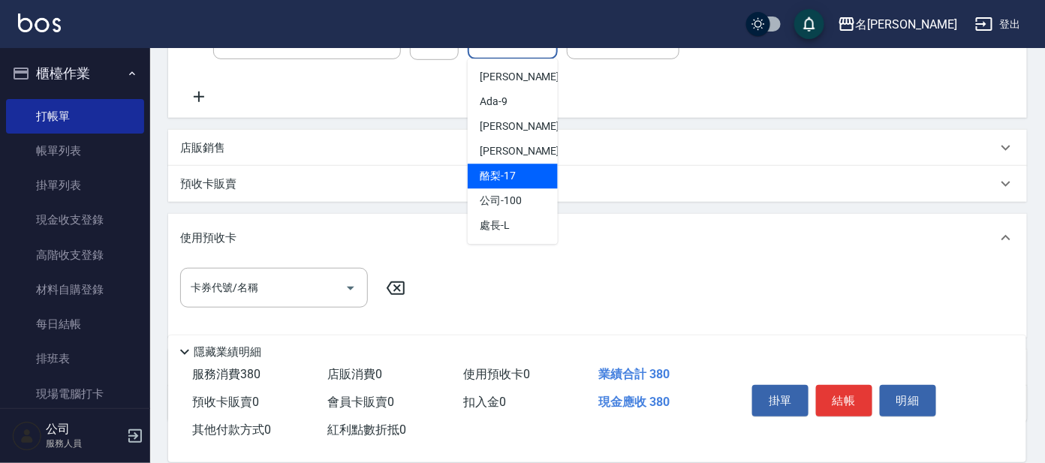
click at [543, 173] on div "酪梨 -17" at bounding box center [513, 176] width 90 height 25
type input "酪梨-17"
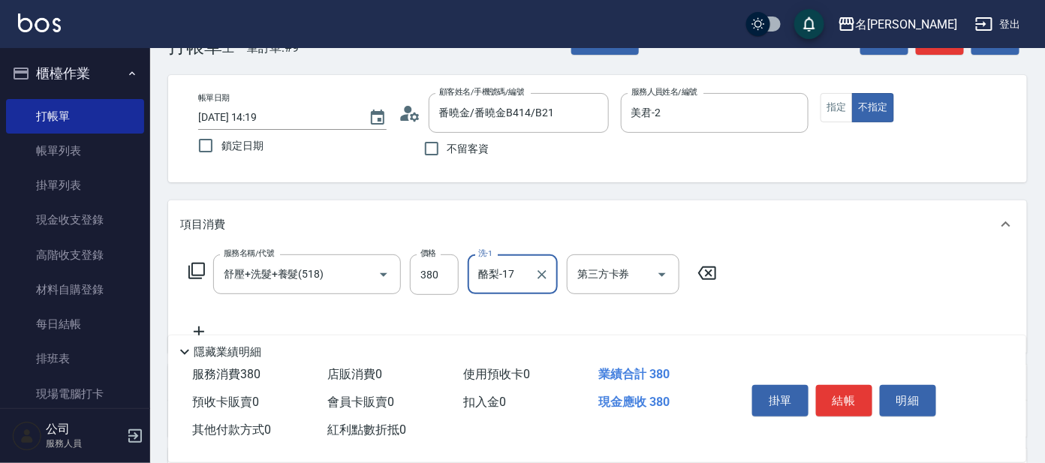
scroll to position [0, 0]
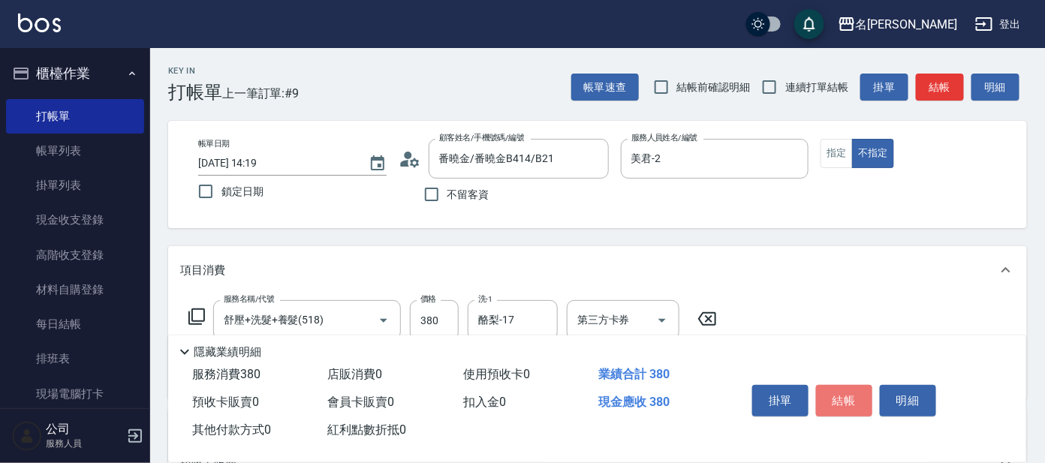
drag, startPoint x: 845, startPoint y: 398, endPoint x: 845, endPoint y: 384, distance: 13.5
click at [847, 393] on button "結帳" at bounding box center [844, 401] width 56 height 32
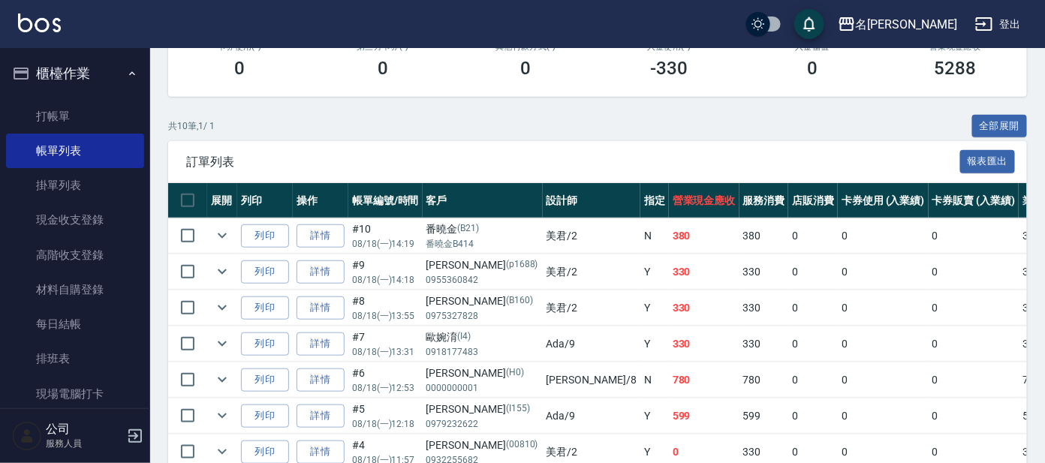
scroll to position [375, 0]
